Goal: Find specific page/section: Find specific page/section

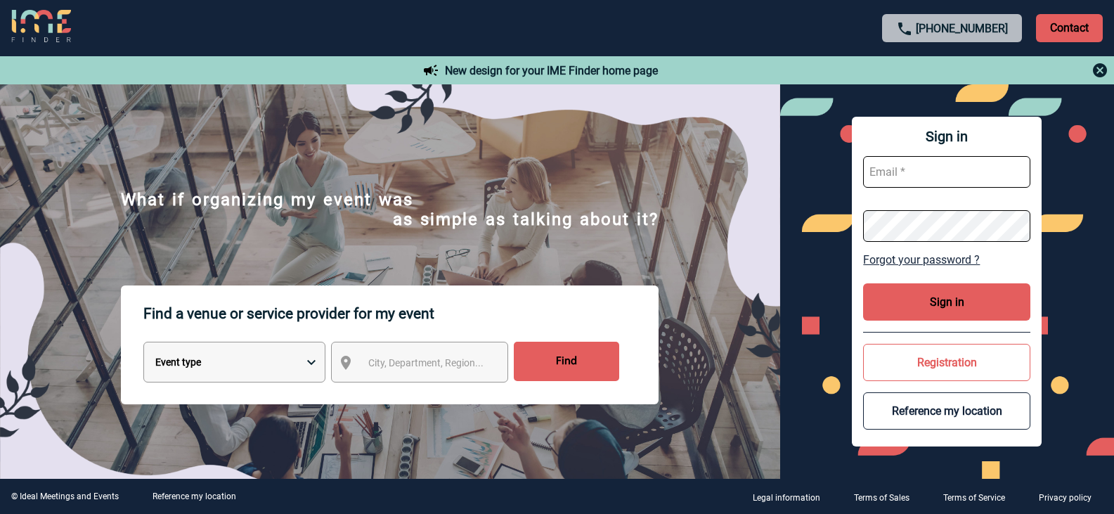
click at [301, 358] on select "Event type Seminar with overnight stay Meeting Group meal Team Building & anima…" at bounding box center [234, 362] width 182 height 41
select select "3"
click at [143, 344] on select "Event type Seminar with overnight stay Meeting Group meal Team Building & anima…" at bounding box center [234, 362] width 182 height 41
click at [379, 368] on span "City, Department, Region..." at bounding box center [425, 362] width 115 height 11
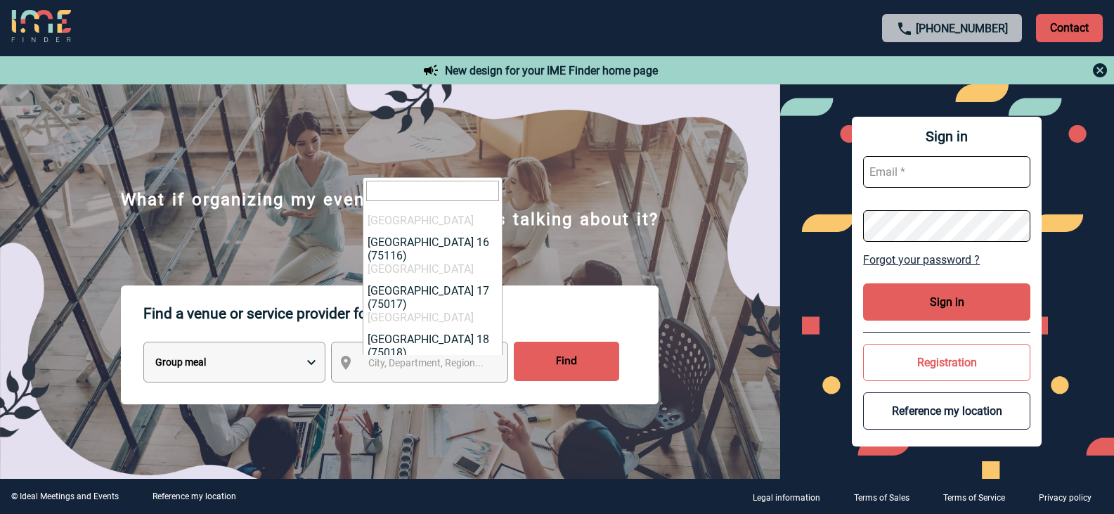
scroll to position [847, 0]
select select "1038"
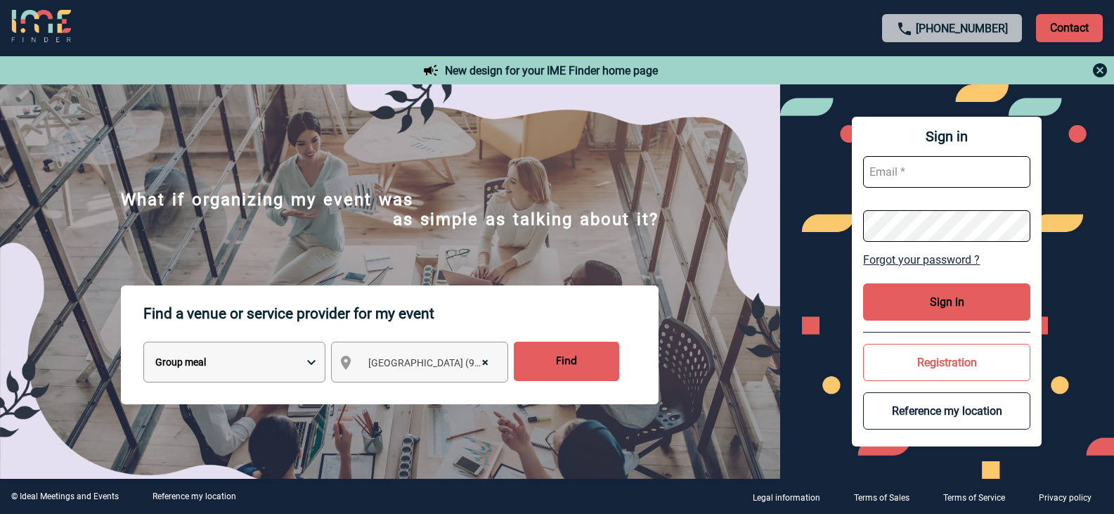
click at [580, 370] on input "Find" at bounding box center [566, 361] width 105 height 39
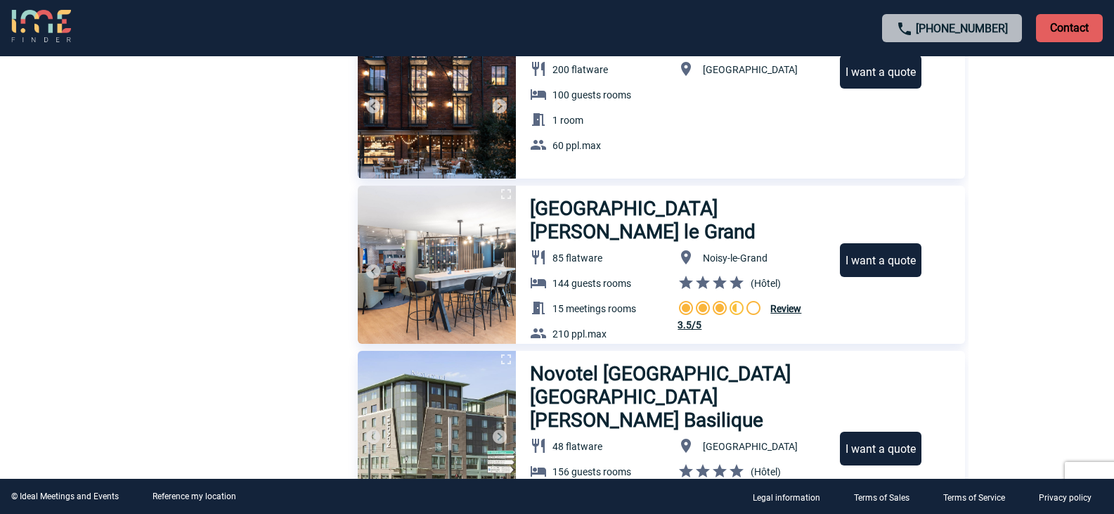
scroll to position [1054, 0]
